Goal: Task Accomplishment & Management: Use online tool/utility

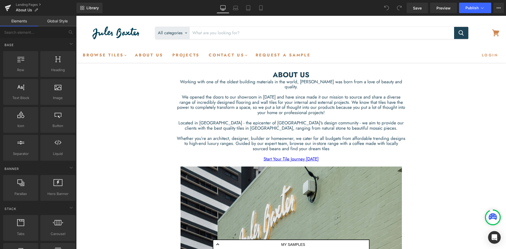
click at [115, 32] on img at bounding box center [116, 33] width 66 height 24
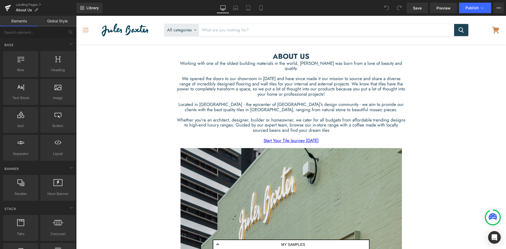
scroll to position [324, 0]
click at [23, 4] on link "Landing Pages" at bounding box center [46, 5] width 61 height 4
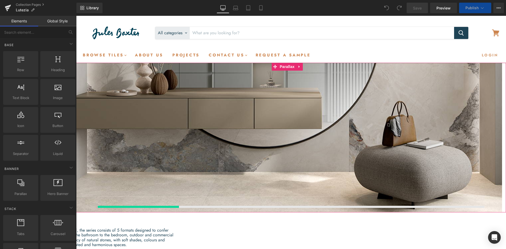
scroll to position [644, 422]
click at [297, 114] on div "Heading" at bounding box center [291, 117] width 430 height 8
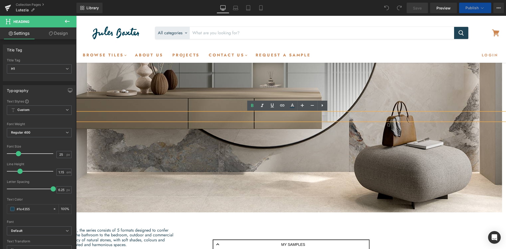
scroll to position [1063, 422]
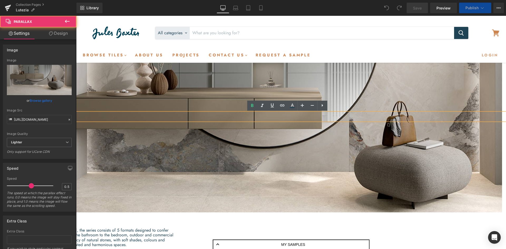
click at [327, 157] on div "Main content" at bounding box center [289, 137] width 426 height 233
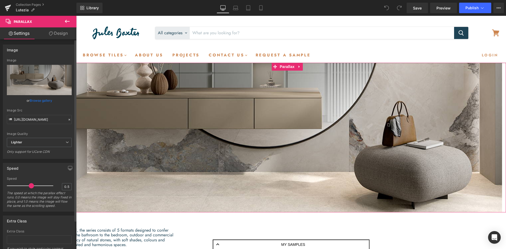
click at [44, 101] on link "Browse gallery" at bounding box center [41, 100] width 22 height 9
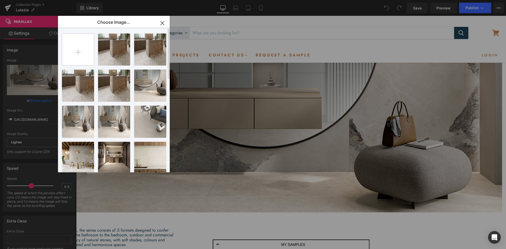
click at [79, 53] on input "file" at bounding box center [78, 50] width 32 height 32
click at [76, 44] on input "file" at bounding box center [78, 50] width 32 height 32
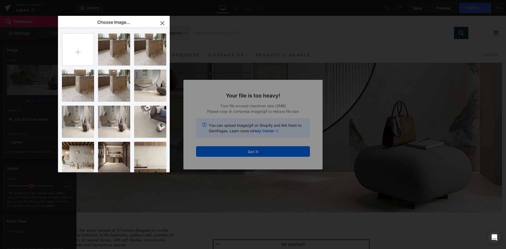
click at [266, 0] on div "Text Color Highlight Color #333333 Edit or remove link: Edit - Unlink - Cancel …" at bounding box center [253, 0] width 506 height 0
click at [266, 154] on button "Got it" at bounding box center [253, 151] width 114 height 11
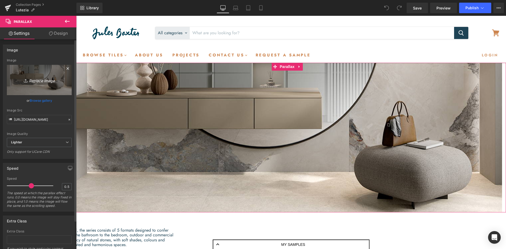
click at [35, 81] on icon "Replace Image" at bounding box center [39, 80] width 42 height 7
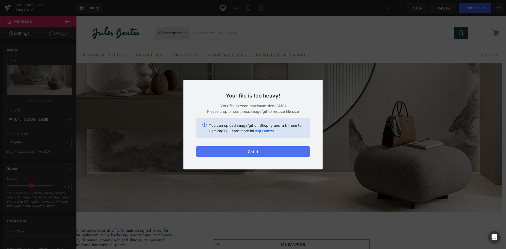
click at [259, 152] on button "Got it" at bounding box center [253, 151] width 114 height 11
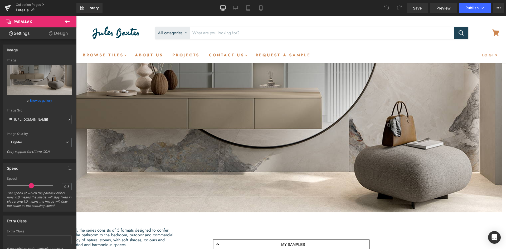
scroll to position [1451, 422]
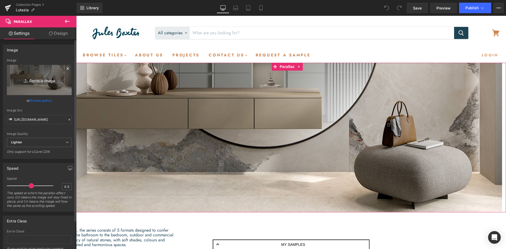
click at [35, 79] on icon "Replace Image" at bounding box center [39, 80] width 42 height 7
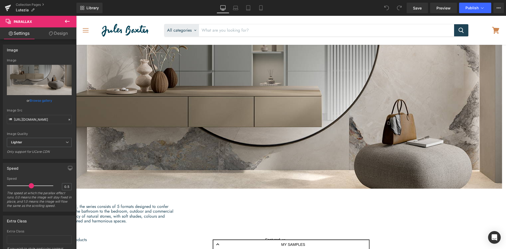
scroll to position [0, 0]
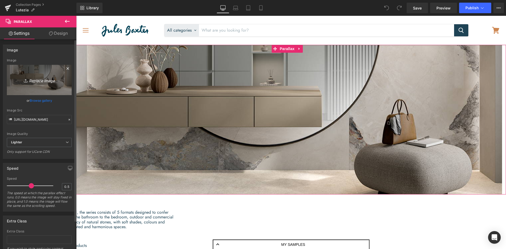
click at [38, 79] on icon "Replace Image" at bounding box center [39, 80] width 42 height 7
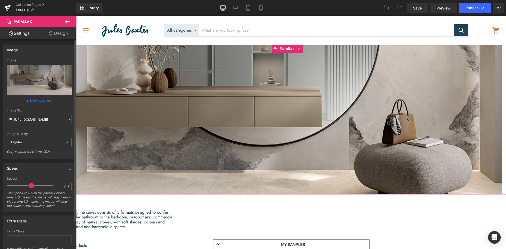
click at [41, 100] on link "Browse gallery" at bounding box center [41, 100] width 22 height 9
click at [41, 0] on div "You are previewing how the will restyle your page. You can not edit Elements in…" at bounding box center [253, 0] width 506 height 0
click at [42, 100] on link "Browse gallery" at bounding box center [41, 100] width 22 height 9
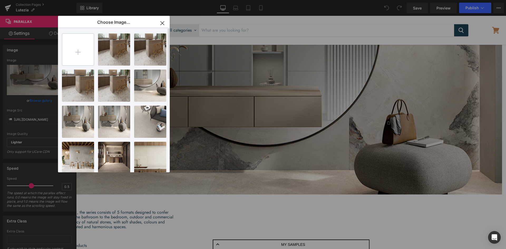
click at [81, 46] on input "file" at bounding box center [78, 50] width 32 height 32
type input "C:\fakepath\4-4-3-rectangle.jpeg"
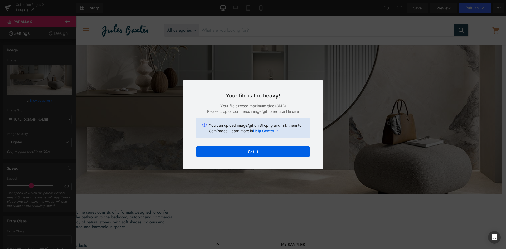
click at [279, 0] on div "Text Color Highlight Color #333333 Edit or remove link: Edit - Unlink - Cancel …" at bounding box center [253, 0] width 506 height 0
click at [277, 150] on button "Got it" at bounding box center [253, 151] width 114 height 11
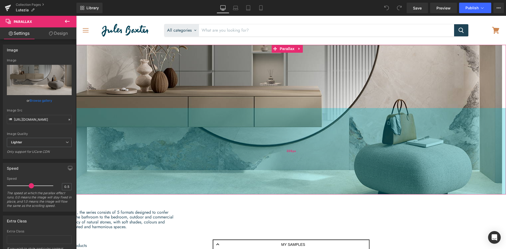
scroll to position [0, 0]
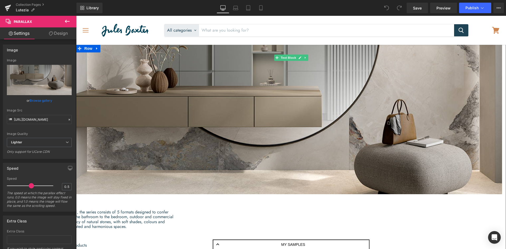
click at [291, 223] on div "Inspired by the ancient name of [GEOGRAPHIC_DATA], the series consists of 5 for…" at bounding box center [76, 221] width 430 height 26
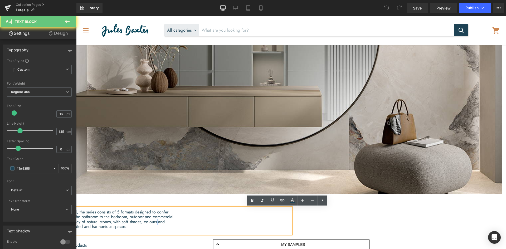
click at [291, 223] on div "Inspired by the ancient name of [GEOGRAPHIC_DATA], the series consists of 5 for…" at bounding box center [76, 221] width 430 height 26
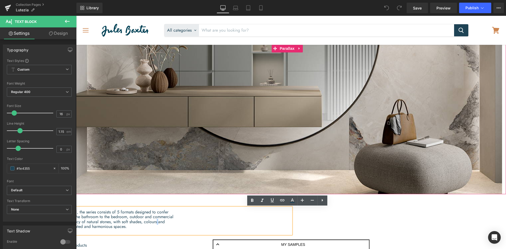
click at [284, 105] on span "Heading" at bounding box center [291, 101] width 430 height 13
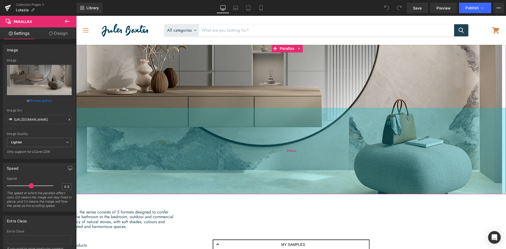
scroll to position [0, 0]
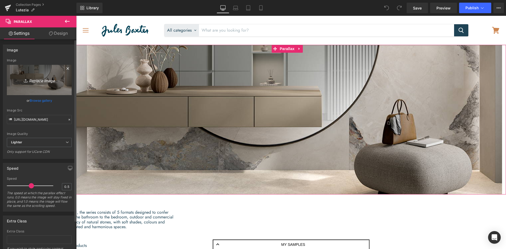
click at [40, 80] on icon "Replace Image" at bounding box center [39, 80] width 42 height 7
type input "C:\fakepath\4-4-3-rectangle.jpg"
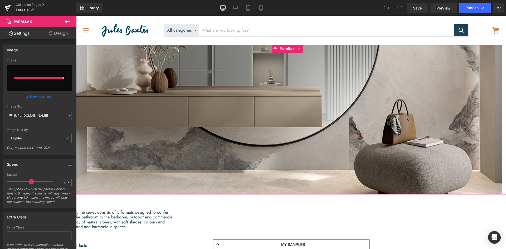
type input "https://ucarecdn.com/ec5b4ee2-2154-4862-965a-d00c81b1141d/-/format/auto/-/previ…"
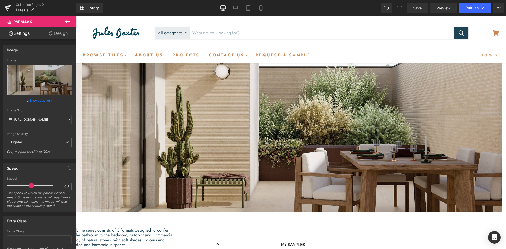
scroll to position [21, 0]
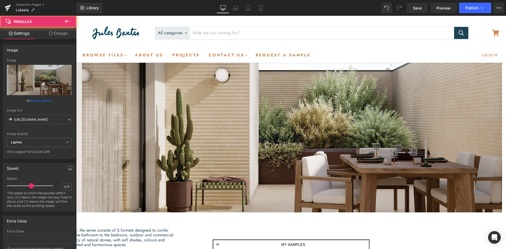
click at [336, 127] on div "Main content" at bounding box center [289, 137] width 426 height 233
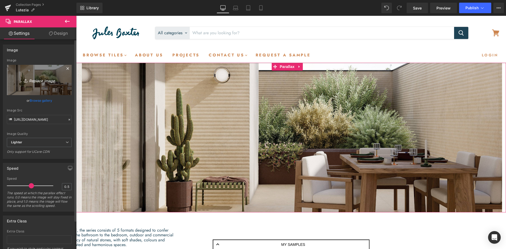
click at [34, 82] on icon "Replace Image" at bounding box center [39, 80] width 42 height 7
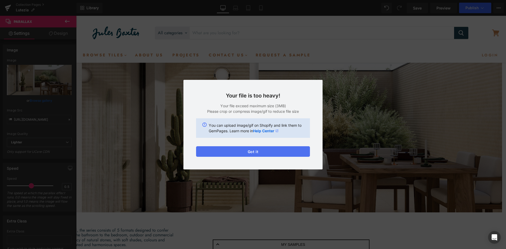
click at [284, 149] on button "Got it" at bounding box center [253, 151] width 114 height 11
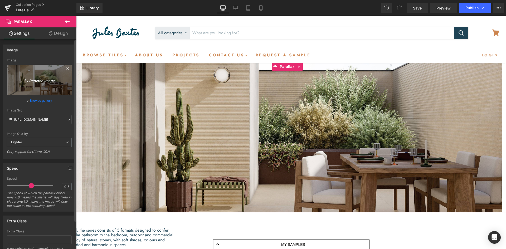
click at [43, 81] on icon "Replace Image" at bounding box center [39, 80] width 42 height 7
type input "C:\fakepath\AMB_BEIGE_LOIRA_HD (1)-4-3-rectangle.jpg"
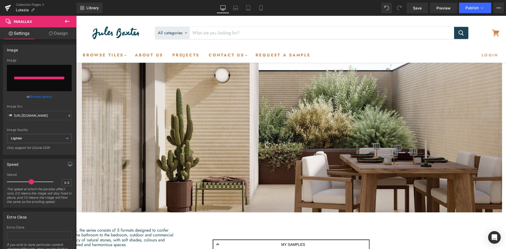
type input "https://ucarecdn.com/8de113cd-cdc0-43da-b120-ac6ec550d24e/-/format/auto/-/previ…"
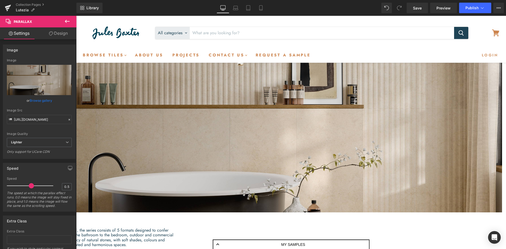
scroll to position [0, 0]
click at [291, 220] on h1 "LUTEZIA" at bounding box center [76, 220] width 430 height 11
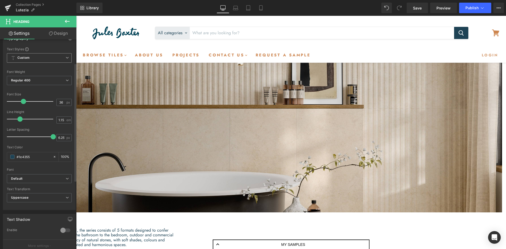
scroll to position [53, 0]
click at [23, 157] on input "#1e4355" at bounding box center [34, 156] width 34 height 6
click at [29, 158] on input "#1e4355" at bounding box center [34, 156] width 34 height 6
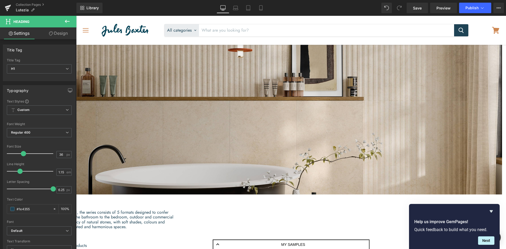
scroll to position [1433, 422]
click at [291, 234] on div "Download Catalogue" at bounding box center [76, 236] width 430 height 5
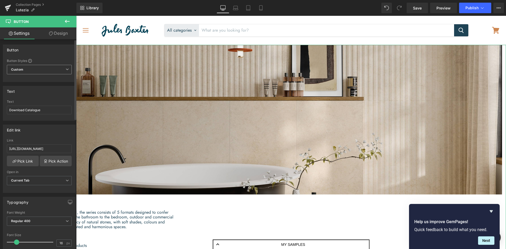
click at [43, 73] on span "Custom Setup Global Style" at bounding box center [39, 69] width 65 height 9
click at [54, 56] on div "Button Button Styles Custom Custom Setup Global Style Custom Setup Global Style…" at bounding box center [39, 63] width 73 height 37
click at [54, 33] on link "Design" at bounding box center [58, 33] width 38 height 12
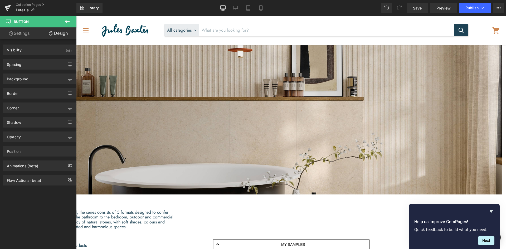
click at [14, 34] on link "Settings" at bounding box center [19, 33] width 38 height 12
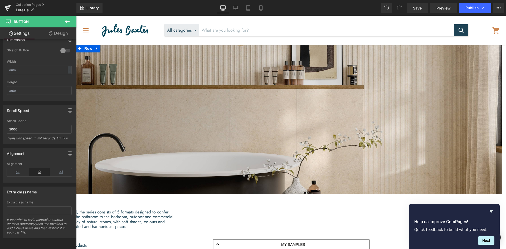
scroll to position [193, 0]
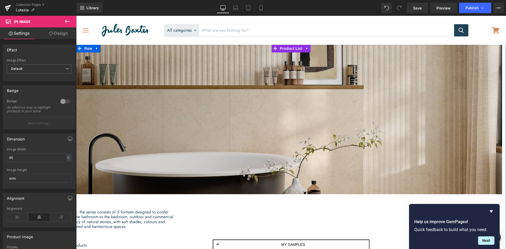
scroll to position [1383, 422]
drag, startPoint x: 414, startPoint y: 129, endPoint x: 417, endPoint y: 119, distance: 10.0
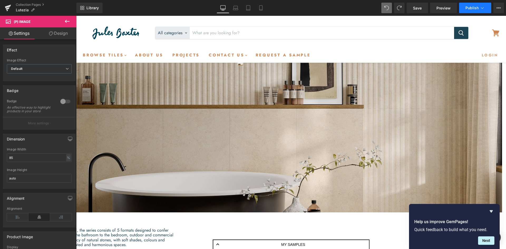
click at [470, 9] on span "Publish" at bounding box center [471, 8] width 13 height 4
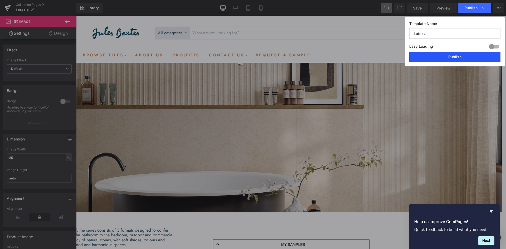
click at [451, 57] on button "Publish" at bounding box center [454, 57] width 91 height 11
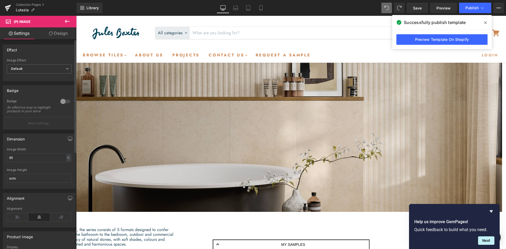
scroll to position [1451, 422]
click at [444, 9] on span "Preview" at bounding box center [443, 8] width 14 height 6
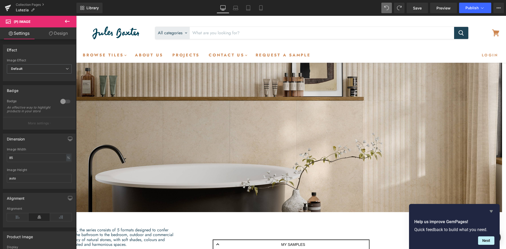
click at [492, 212] on icon "Hide survey" at bounding box center [491, 211] width 6 height 6
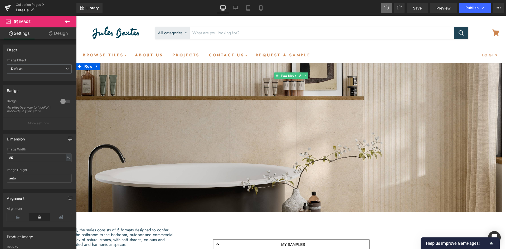
scroll to position [211, 0]
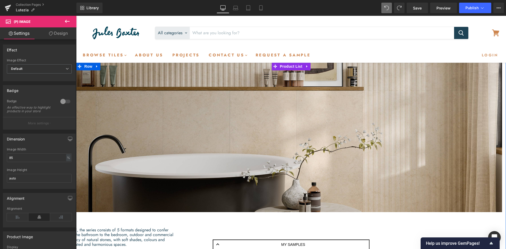
click at [294, 63] on span "Product List" at bounding box center [290, 66] width 25 height 8
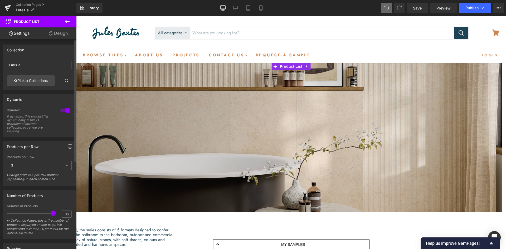
click at [63, 111] on div at bounding box center [65, 110] width 13 height 8
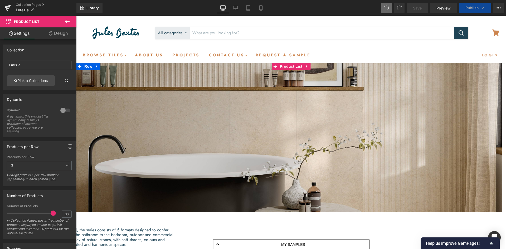
scroll to position [3, 7]
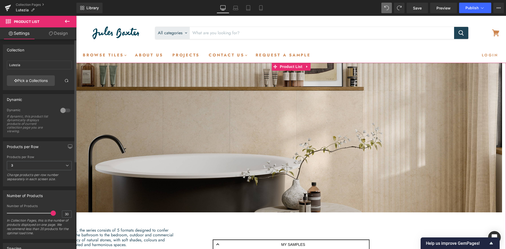
click at [63, 110] on div at bounding box center [65, 110] width 13 height 8
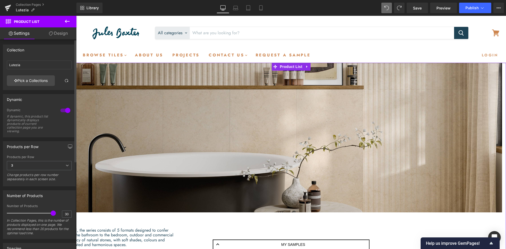
click at [64, 109] on div at bounding box center [65, 110] width 13 height 8
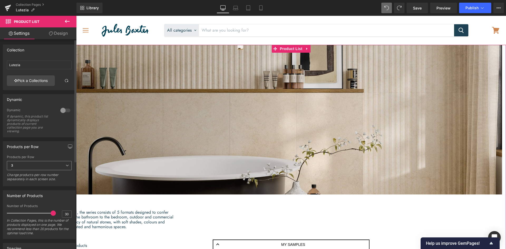
click at [33, 164] on span "3" at bounding box center [39, 165] width 65 height 9
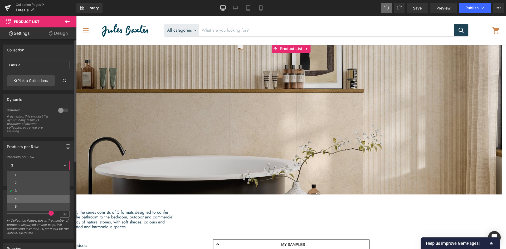
click at [22, 195] on li "4" at bounding box center [38, 199] width 63 height 8
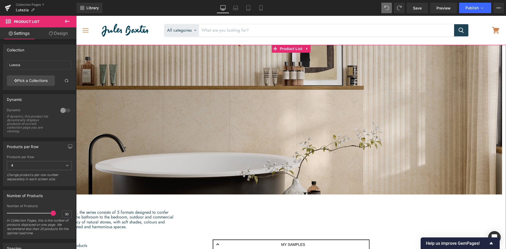
click at [50, 33] on icon at bounding box center [51, 33] width 4 height 4
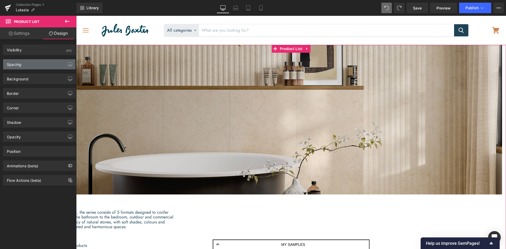
click at [28, 63] on div "Spacing" at bounding box center [39, 64] width 72 height 10
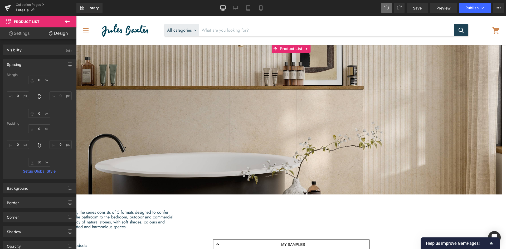
click at [23, 33] on link "Settings" at bounding box center [19, 33] width 38 height 12
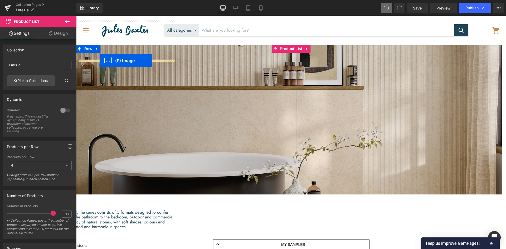
drag, startPoint x: 111, startPoint y: 93, endPoint x: 100, endPoint y: 61, distance: 34.2
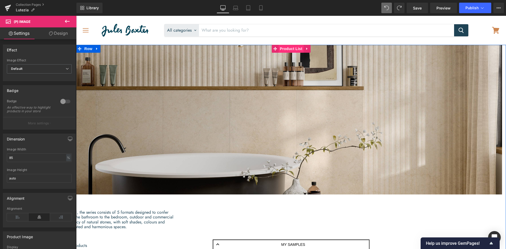
click at [287, 53] on span "Product List" at bounding box center [290, 49] width 25 height 8
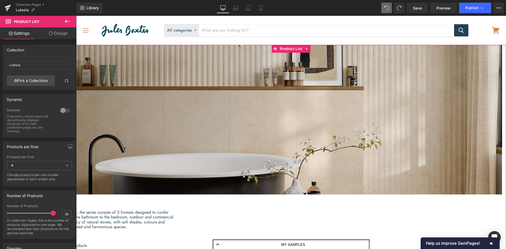
click at [63, 108] on div at bounding box center [65, 110] width 13 height 8
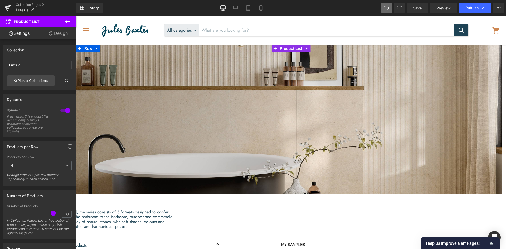
click at [76, 16] on link "Main content" at bounding box center [76, 16] width 0 height 0
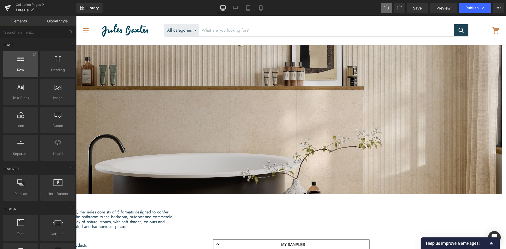
click at [18, 70] on span "Row" at bounding box center [21, 70] width 32 height 6
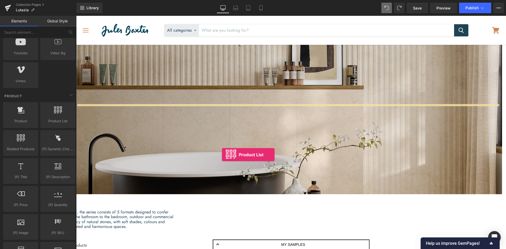
drag, startPoint x: 134, startPoint y: 129, endPoint x: 222, endPoint y: 155, distance: 91.2
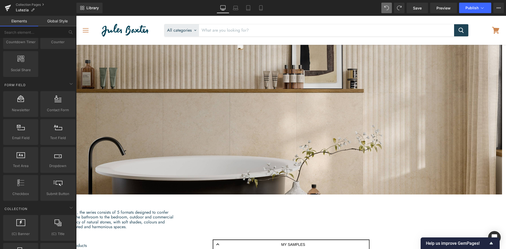
scroll to position [140, 0]
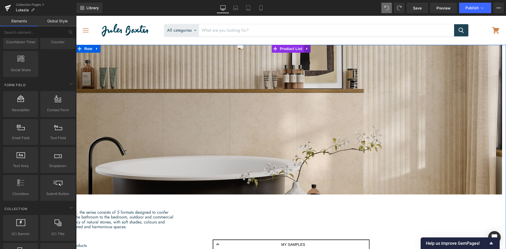
click at [305, 51] on icon "Main content" at bounding box center [307, 49] width 4 height 4
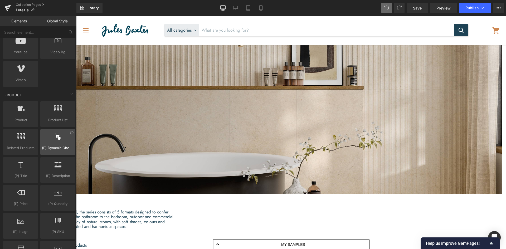
scroll to position [395, 0]
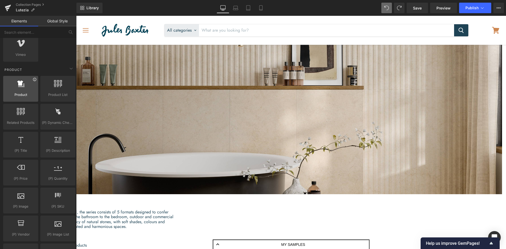
click at [34, 80] on icon at bounding box center [35, 79] width 4 height 4
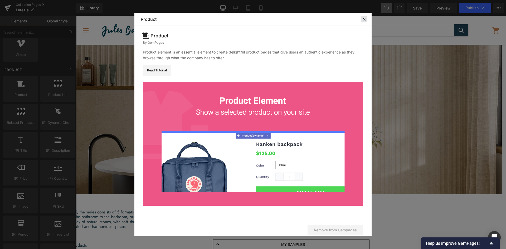
click at [363, 18] on icon at bounding box center [364, 19] width 5 height 5
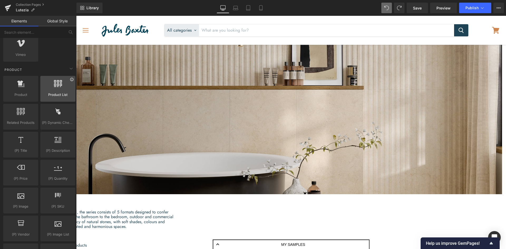
click at [70, 80] on icon at bounding box center [72, 79] width 4 height 4
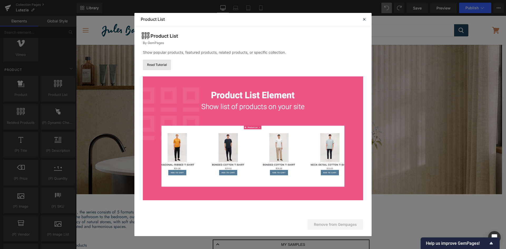
click at [165, 65] on link "Read Tutorial" at bounding box center [157, 65] width 28 height 11
click at [366, 18] on icon at bounding box center [364, 19] width 5 height 5
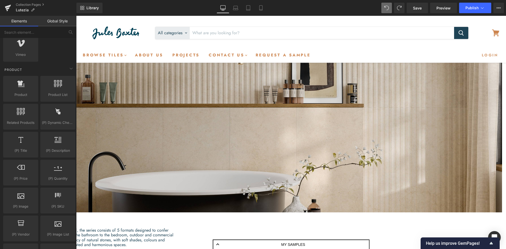
scroll to position [0, 0]
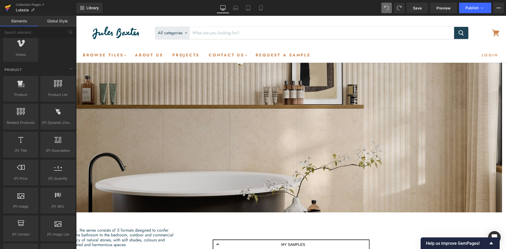
click at [7, 7] on icon at bounding box center [8, 6] width 6 height 3
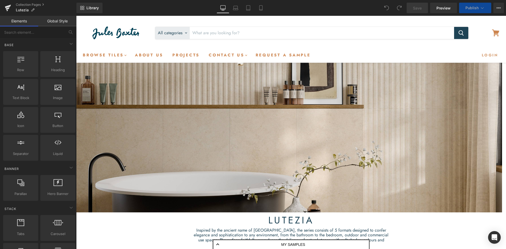
scroll to position [1451, 422]
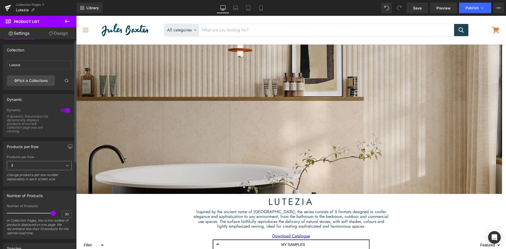
click at [45, 164] on span "3" at bounding box center [39, 165] width 65 height 9
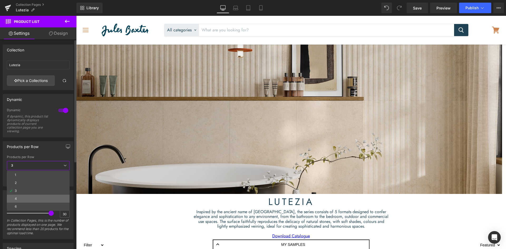
click at [35, 196] on li "4" at bounding box center [38, 199] width 63 height 8
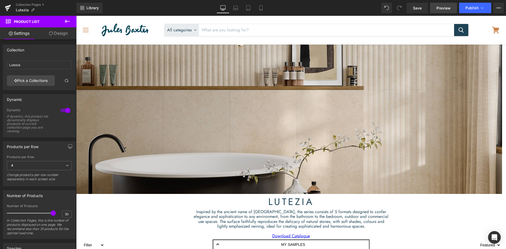
click at [443, 9] on span "Preview" at bounding box center [443, 8] width 14 height 6
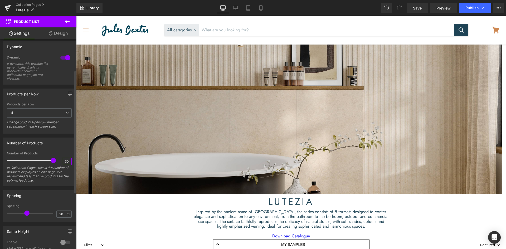
click at [67, 160] on input "30" at bounding box center [66, 161] width 9 height 7
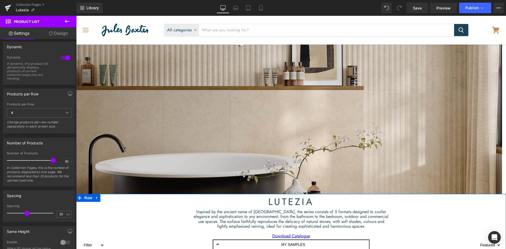
type input "3"
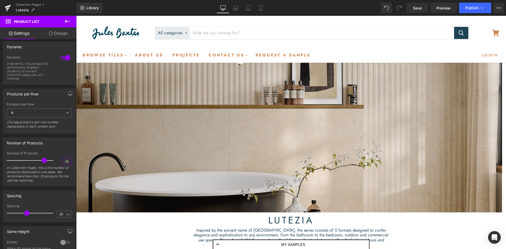
scroll to position [0, 0]
type input "24"
click at [474, 8] on span "Publish" at bounding box center [471, 8] width 13 height 4
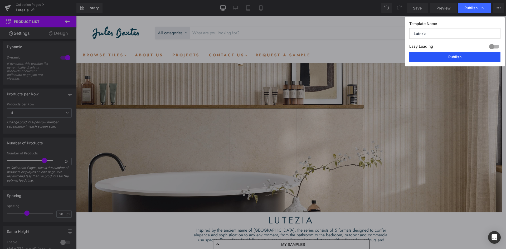
click at [457, 56] on button "Publish" at bounding box center [454, 57] width 91 height 11
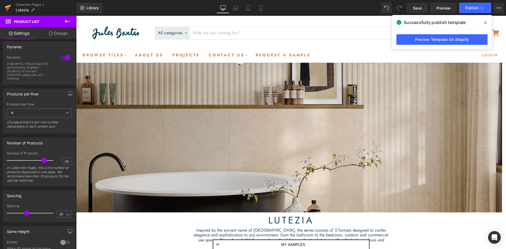
click at [6, 8] on icon at bounding box center [8, 8] width 4 height 2
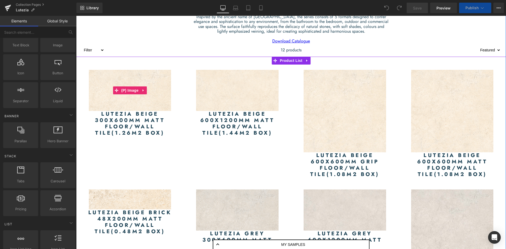
scroll to position [1161, 422]
click at [120, 103] on img "Main content" at bounding box center [130, 90] width 82 height 41
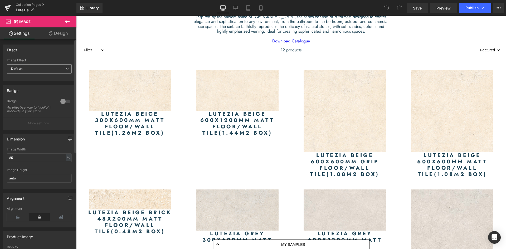
click at [33, 70] on span "Default" at bounding box center [39, 68] width 65 height 9
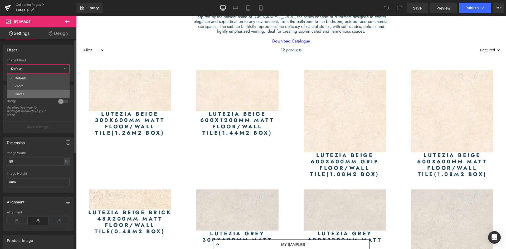
click at [28, 92] on li "Hover" at bounding box center [38, 94] width 63 height 8
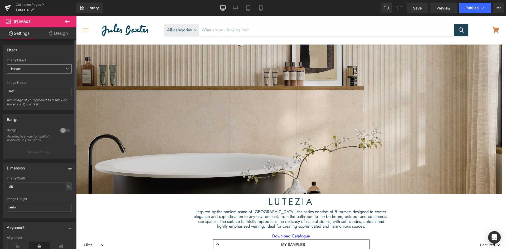
click at [31, 70] on span "Hover" at bounding box center [39, 68] width 65 height 9
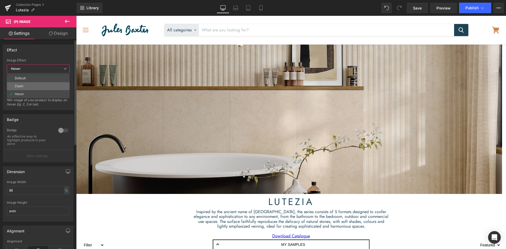
click at [29, 83] on li "Zoom" at bounding box center [38, 86] width 63 height 8
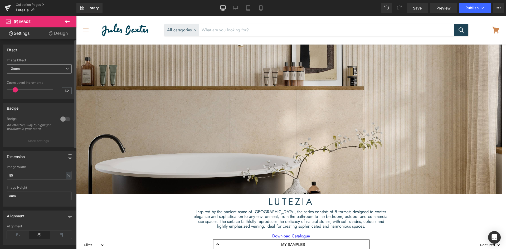
click at [40, 70] on span "Zoom" at bounding box center [39, 68] width 65 height 9
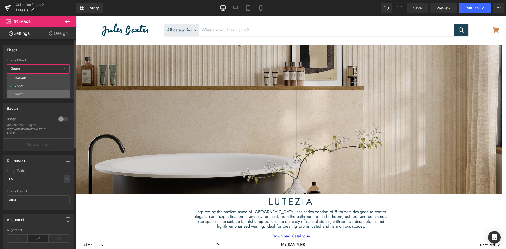
click at [33, 92] on li "Hover" at bounding box center [38, 94] width 63 height 8
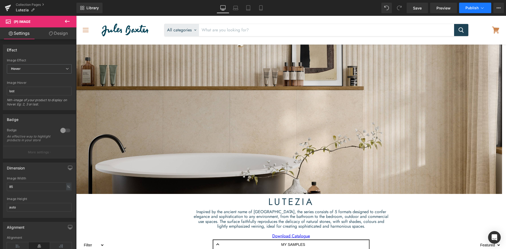
click at [471, 6] on span "Publish" at bounding box center [471, 8] width 13 height 4
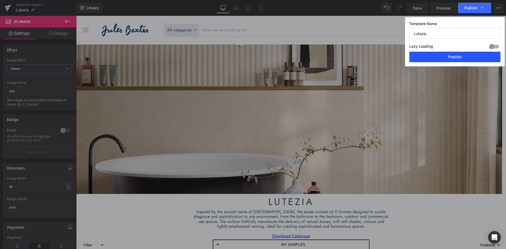
drag, startPoint x: 464, startPoint y: 55, endPoint x: 387, endPoint y: 47, distance: 77.5
click at [464, 55] on button "Publish" at bounding box center [454, 57] width 91 height 11
